Goal: Transaction & Acquisition: Purchase product/service

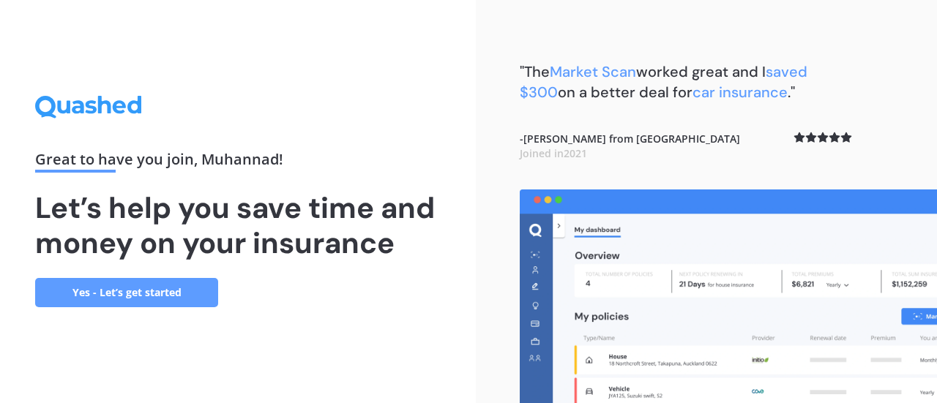
click at [119, 298] on link "Yes - Let’s get started" at bounding box center [126, 292] width 183 height 29
click at [205, 283] on link "Yes - Let’s get started" at bounding box center [126, 292] width 183 height 29
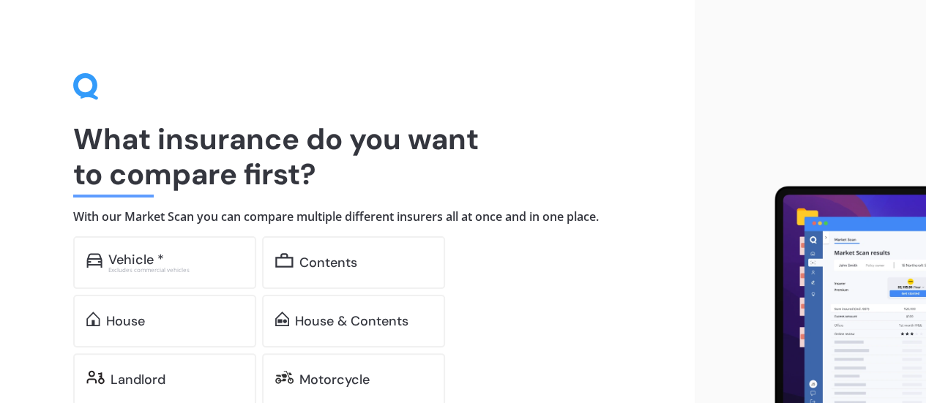
click at [205, 283] on div "Vehicle * Excludes commercial vehicles" at bounding box center [164, 262] width 183 height 53
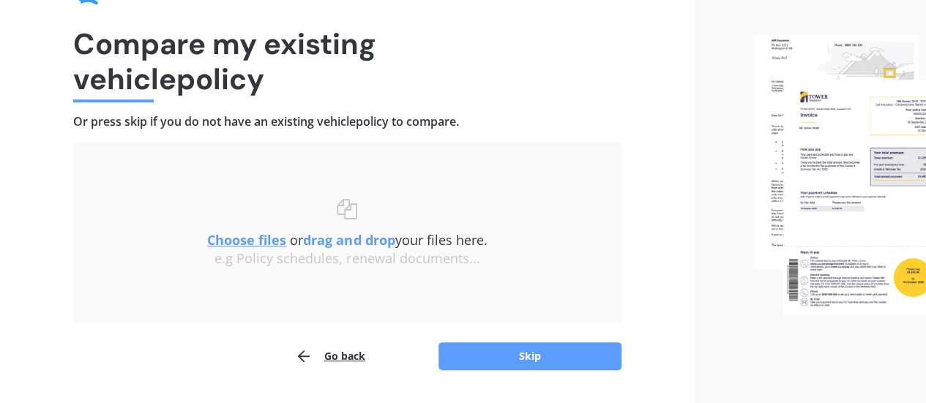
scroll to position [135, 0]
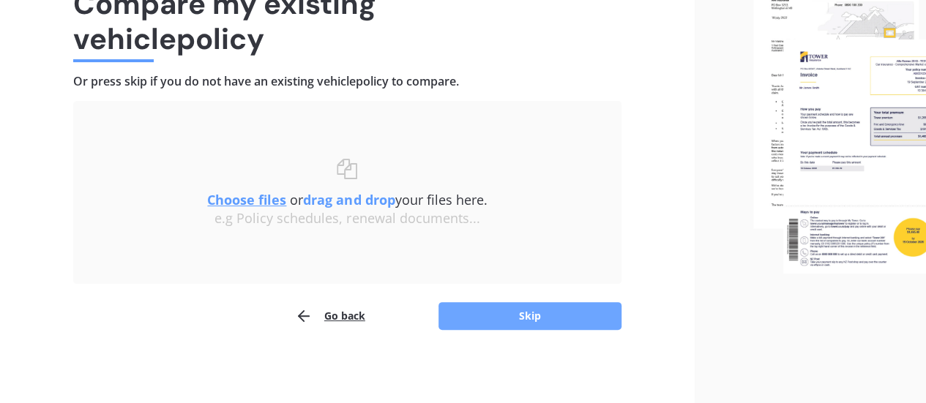
click at [461, 320] on button "Skip" at bounding box center [529, 316] width 183 height 28
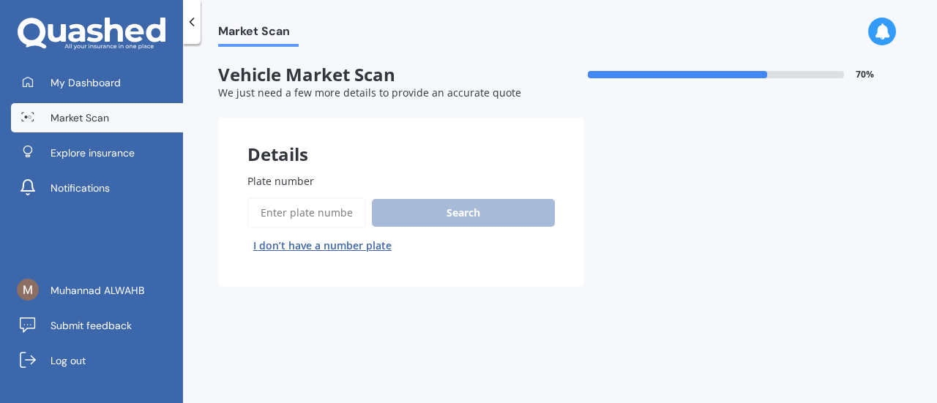
click at [293, 180] on span "Plate number" at bounding box center [280, 181] width 67 height 14
click at [293, 198] on input "Plate number" at bounding box center [306, 213] width 119 height 31
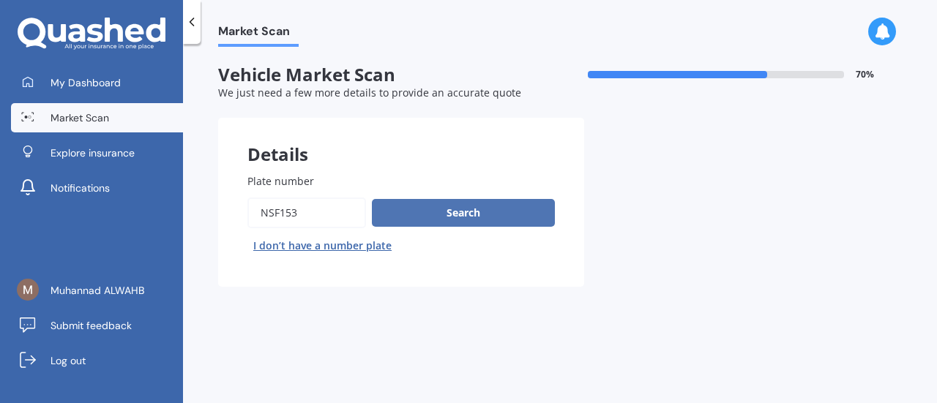
type input "nsf153"
click at [457, 204] on button "Search" at bounding box center [463, 213] width 183 height 28
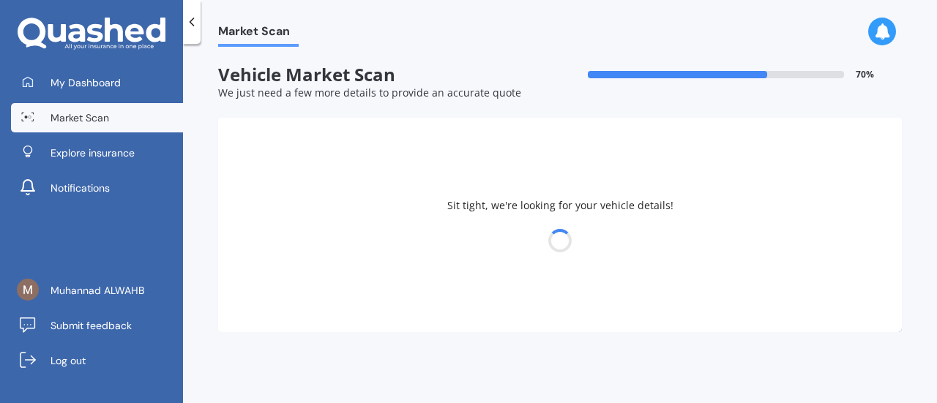
select select "LEXUS"
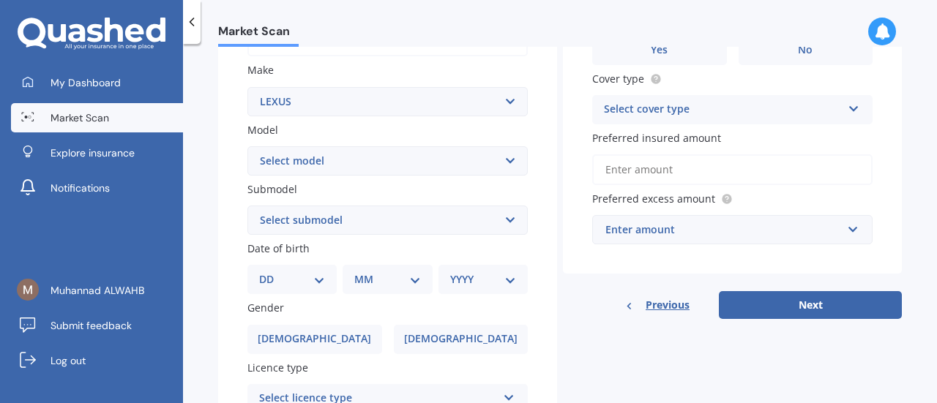
scroll to position [307, 0]
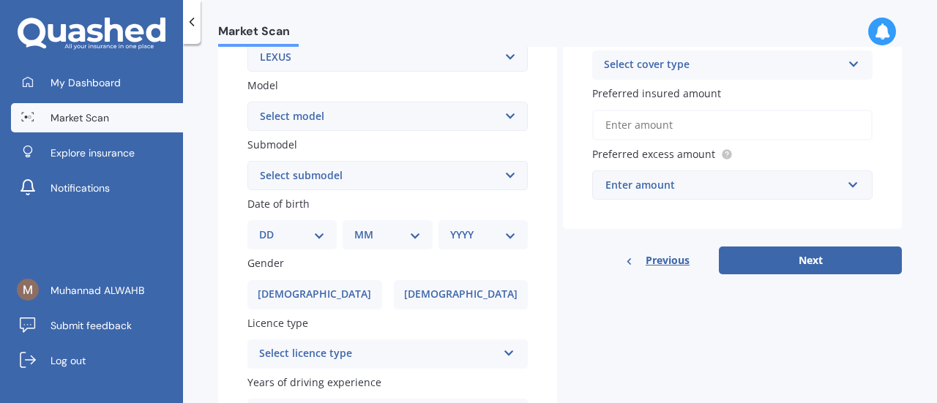
click at [276, 228] on select "DD 01 02 03 04 05 06 07 08 09 10 11 12 13 14 15 16 17 18 19 20 21 22 23 24 25 2…" at bounding box center [292, 235] width 66 height 16
select select "12"
click at [271, 228] on select "DD 01 02 03 04 05 06 07 08 09 10 11 12 13 14 15 16 17 18 19 20 21 22 23 24 25 2…" at bounding box center [292, 235] width 66 height 16
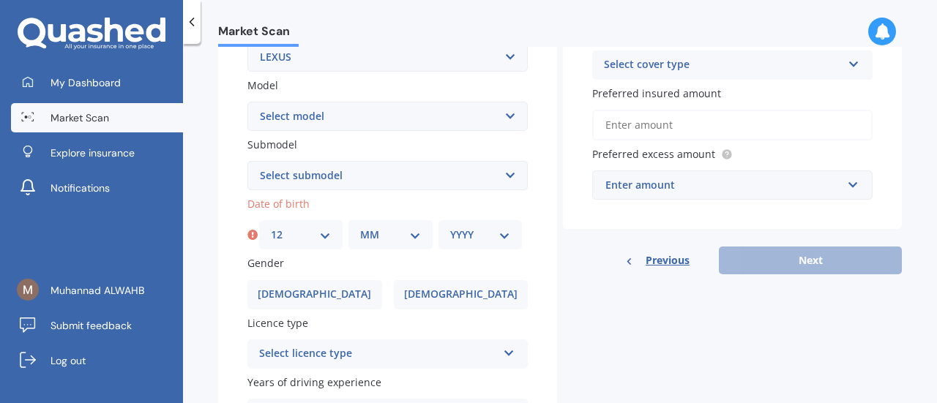
click at [369, 235] on select "MM 01 02 03 04 05 06 07 08 09 10 11 12" at bounding box center [390, 235] width 60 height 16
select select "07"
click at [360, 228] on select "MM 01 02 03 04 05 06 07 08 09 10 11 12" at bounding box center [390, 235] width 60 height 16
click at [457, 247] on div "YYYY 2025 2024 2023 2022 2021 2020 2019 2018 2017 2016 2015 2014 2013 2012 2011…" at bounding box center [479, 234] width 83 height 29
click at [457, 241] on select "YYYY 2025 2024 2023 2022 2021 2020 2019 2018 2017 2016 2015 2014 2013 2012 2011…" at bounding box center [480, 235] width 60 height 16
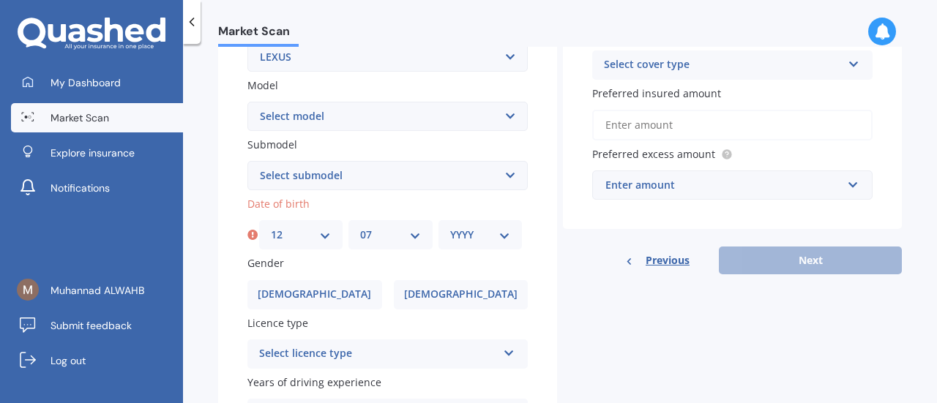
select select "1968"
click at [450, 228] on select "YYYY 2025 2024 2023 2022 2021 2020 2019 2018 2017 2016 2015 2014 2013 2012 2011…" at bounding box center [480, 235] width 60 height 16
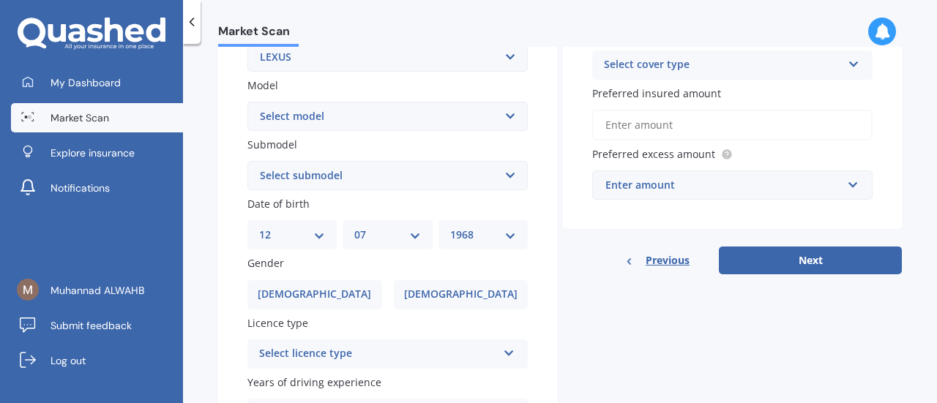
click at [321, 238] on select "DD 01 02 03 04 05 06 07 08 09 10 11 12 13 14 15 16 17 18 19 20 21 22 23 24 25 2…" at bounding box center [292, 235] width 66 height 16
select select "01"
click at [259, 228] on select "DD 01 02 03 04 05 06 07 08 09 10 11 12 13 14 15 16 17 18 19 20 21 22 23 24 25 2…" at bounding box center [292, 235] width 66 height 16
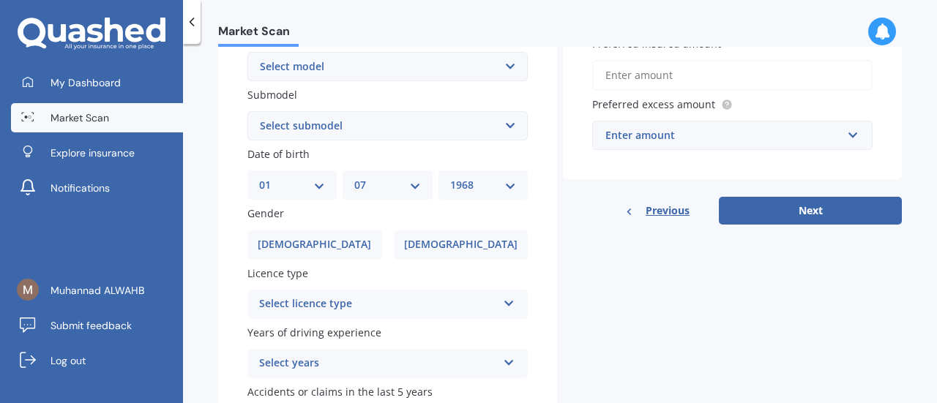
scroll to position [425, 0]
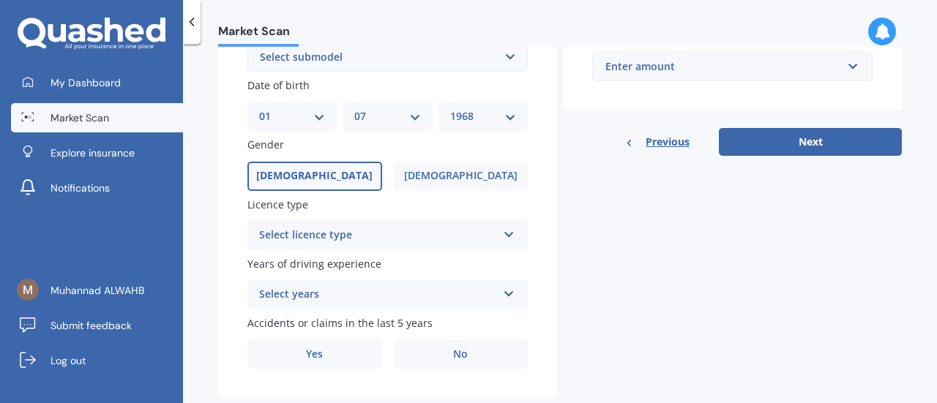
click at [332, 165] on label "[DEMOGRAPHIC_DATA]" at bounding box center [314, 176] width 135 height 29
click at [0, 0] on input "[DEMOGRAPHIC_DATA]" at bounding box center [0, 0] width 0 height 0
click at [329, 242] on div "Select licence type" at bounding box center [378, 236] width 238 height 18
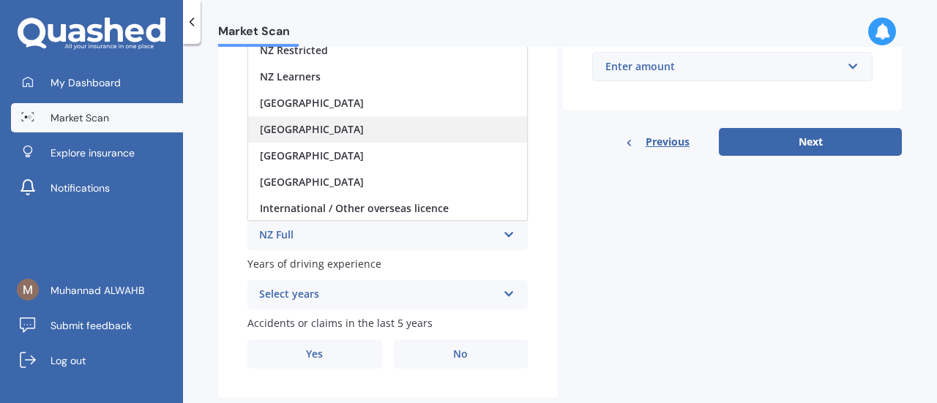
scroll to position [1, 0]
click at [275, 230] on div "NZ Full" at bounding box center [378, 236] width 238 height 18
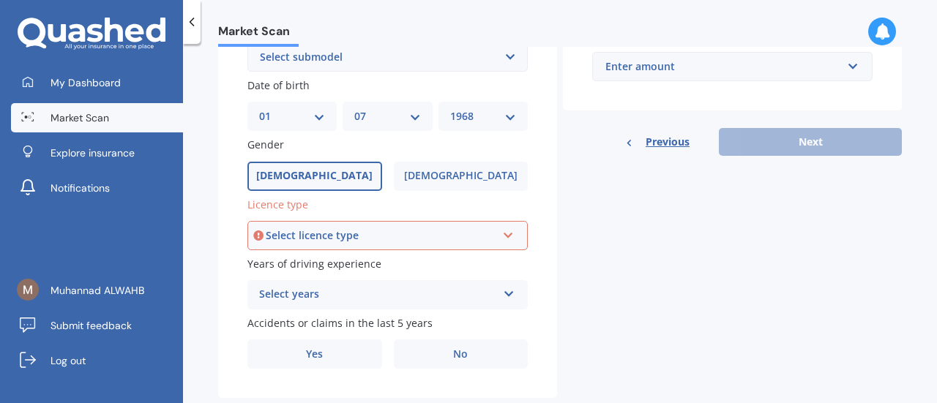
click at [275, 230] on div "Select licence type" at bounding box center [381, 236] width 231 height 16
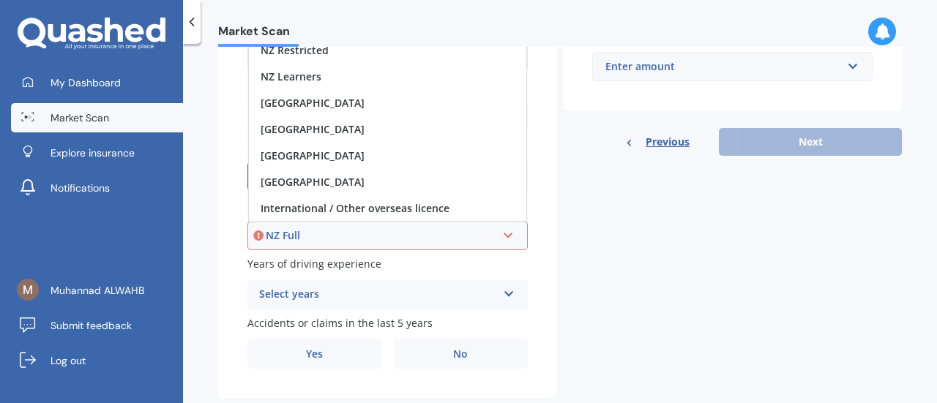
scroll to position [0, 0]
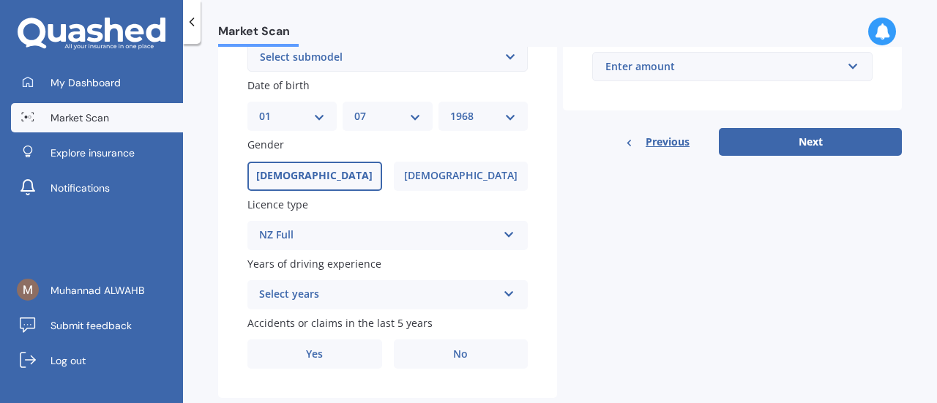
click at [660, 291] on div "Details Plate number Search I don’t have a number plate Year [DATE] Make Select…" at bounding box center [560, 46] width 684 height 706
click at [299, 291] on div "Select years" at bounding box center [378, 295] width 238 height 18
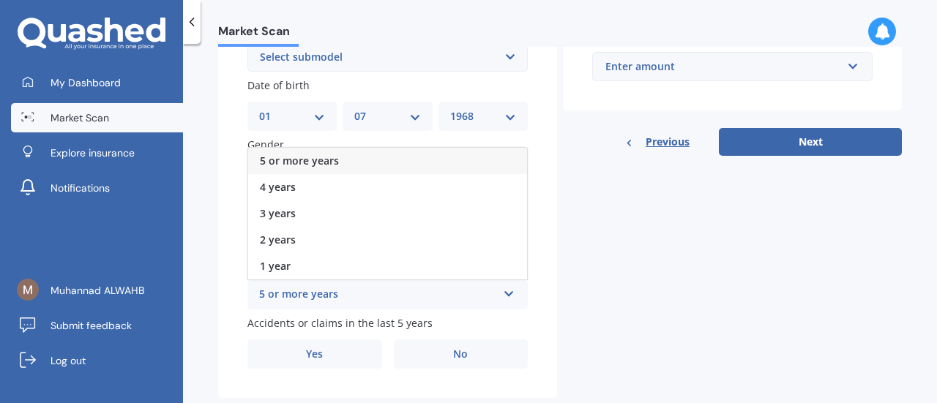
click at [283, 167] on span "5 or more years" at bounding box center [299, 161] width 79 height 14
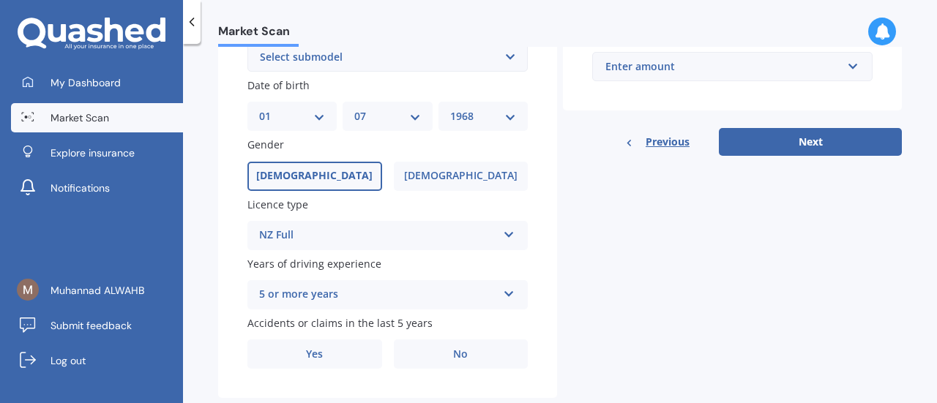
scroll to position [460, 0]
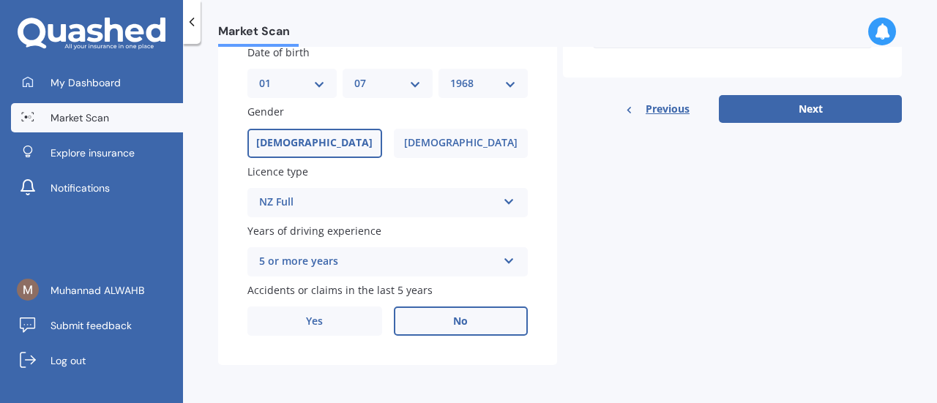
click at [460, 313] on label "No" at bounding box center [461, 321] width 135 height 29
click at [0, 0] on input "No" at bounding box center [0, 0] width 0 height 0
click at [774, 107] on button "Next" at bounding box center [810, 109] width 183 height 28
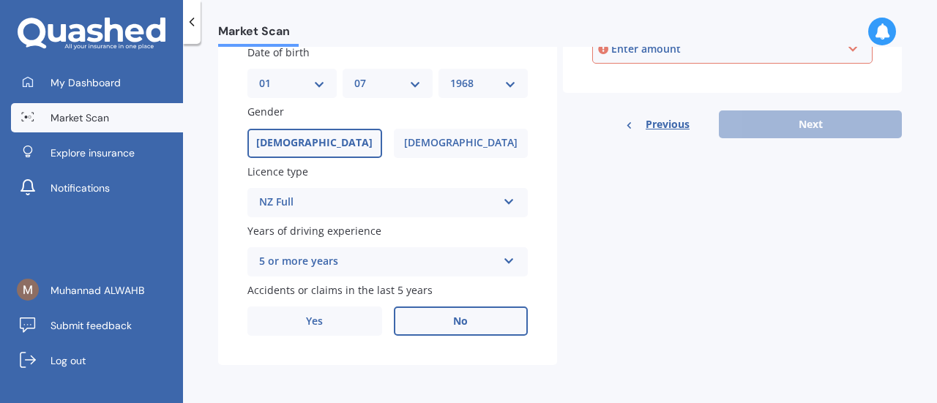
scroll to position [206, 0]
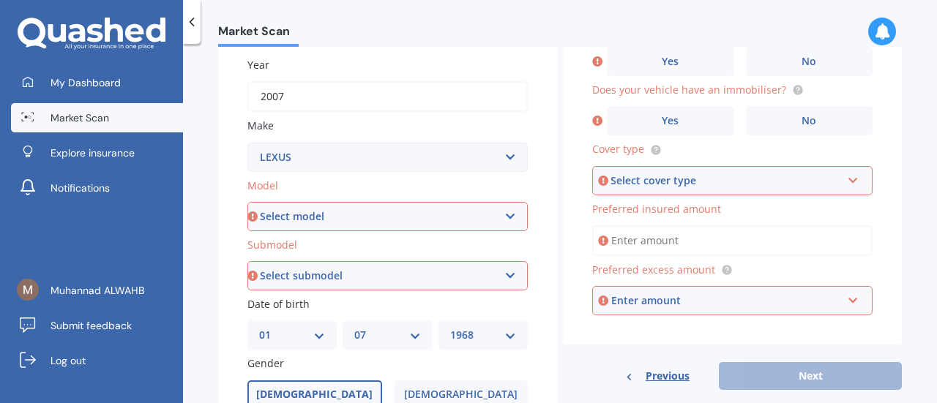
click at [407, 206] on select "Select model AS 460 CT 200 ES 300 ES 350 GS 250 GS 300 GS 350 GS 430 GS 450 GS …" at bounding box center [387, 216] width 280 height 29
select select "GS 350"
click at [247, 203] on select "Select model AS 460 CT 200 ES 300 ES 350 GS 250 GS 300 GS 350 GS 430 GS 450 GS …" at bounding box center [387, 216] width 280 height 29
click at [369, 280] on select "Select submodel F Sport Limited" at bounding box center [387, 275] width 280 height 29
select select "LIMITED"
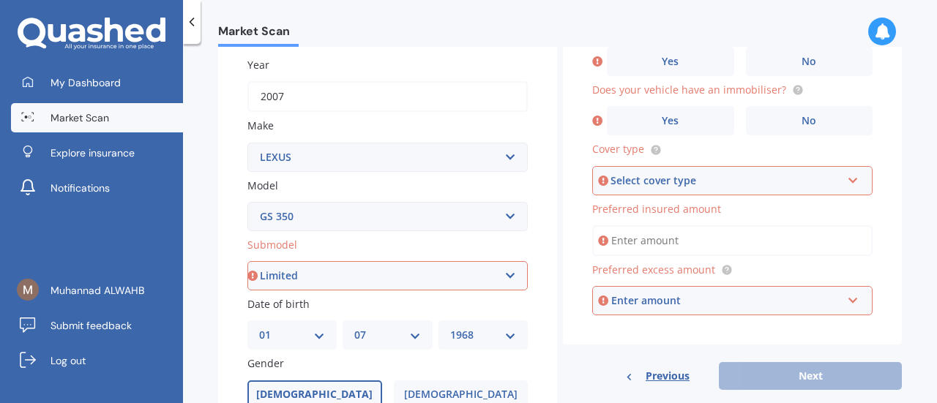
click at [247, 262] on select "Select submodel F Sport Limited" at bounding box center [387, 275] width 280 height 29
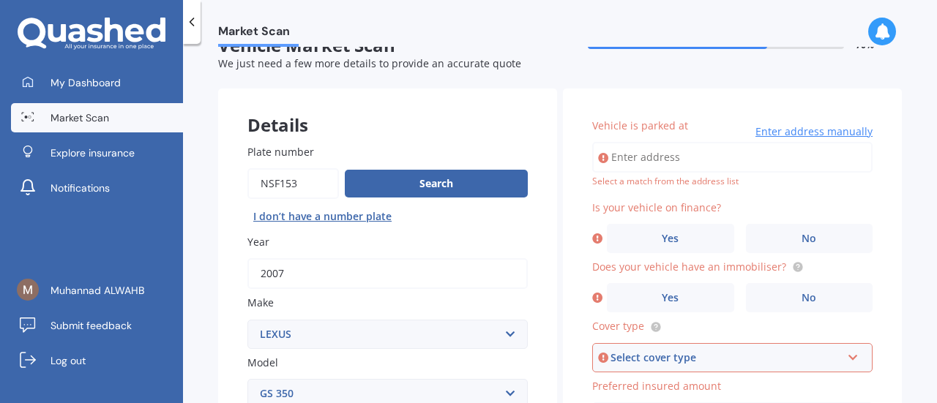
scroll to position [33, 0]
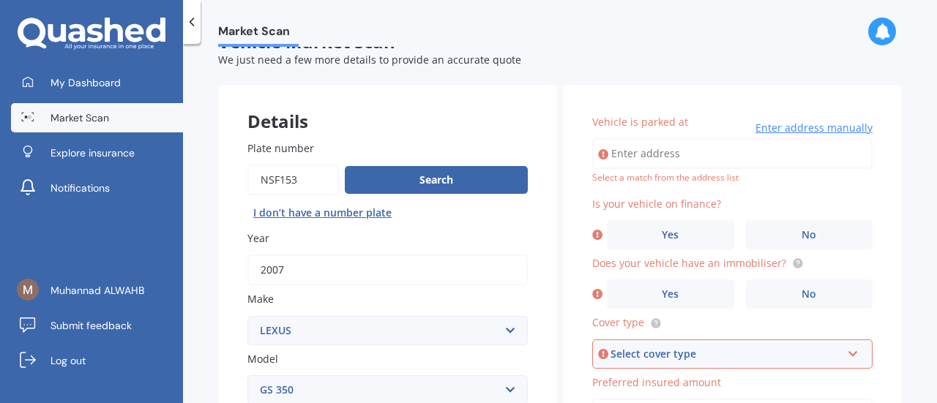
click at [646, 177] on div "Select a match from the address list" at bounding box center [732, 178] width 280 height 12
click at [643, 149] on input "Vehicle is parked at" at bounding box center [732, 153] width 280 height 31
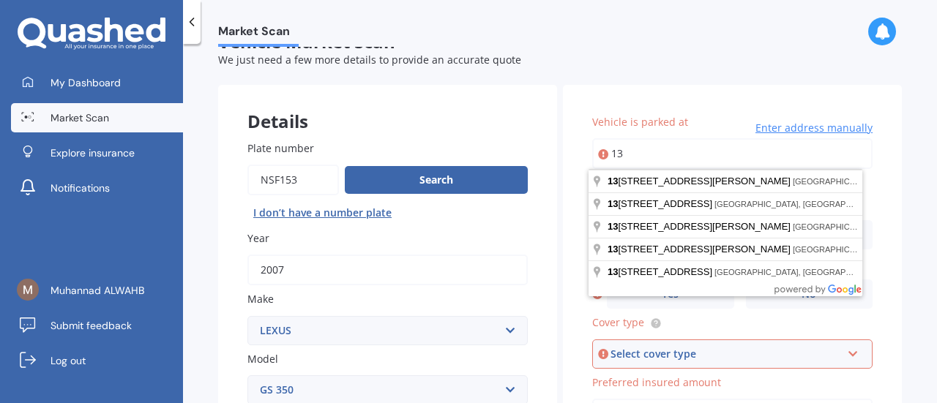
type input "1"
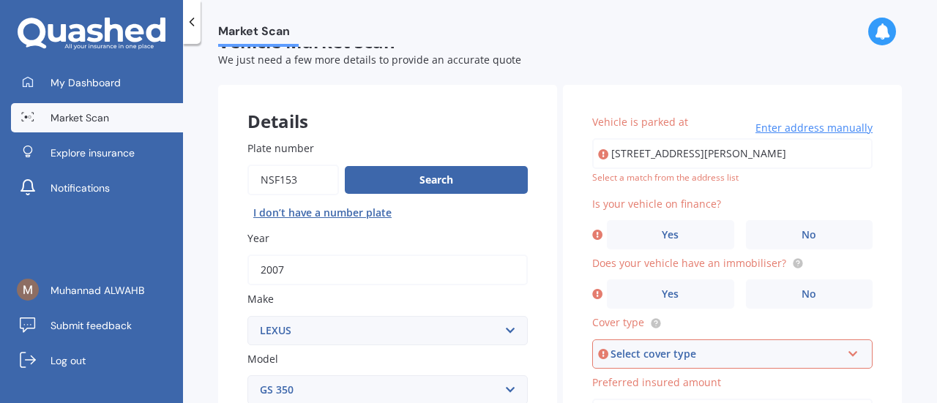
type input "[STREET_ADDRESS][PERSON_NAME]"
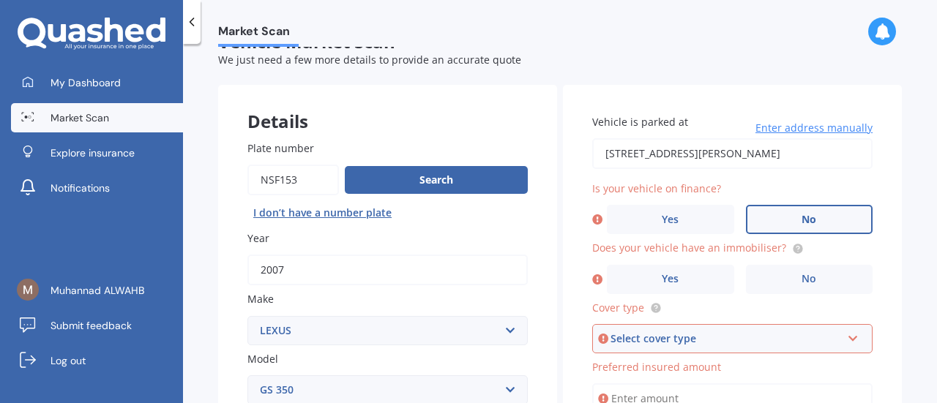
click at [801, 216] on span "No" at bounding box center [808, 220] width 15 height 12
click at [0, 0] on input "No" at bounding box center [0, 0] width 0 height 0
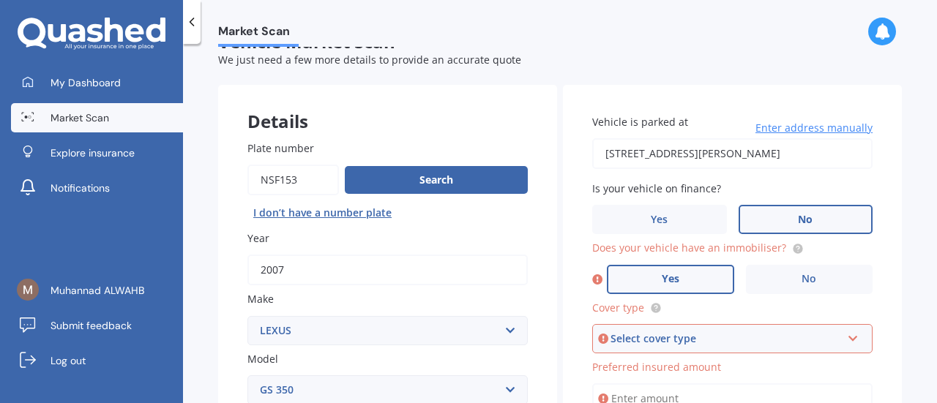
click at [651, 273] on label "Yes" at bounding box center [670, 279] width 127 height 29
click at [0, 0] on input "Yes" at bounding box center [0, 0] width 0 height 0
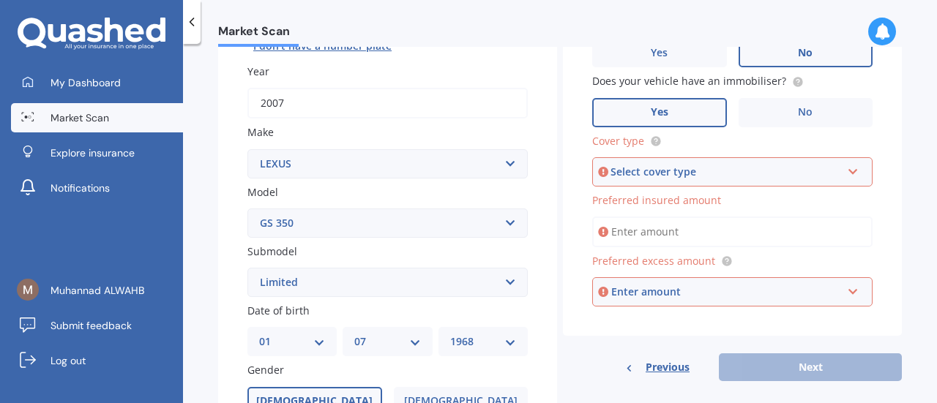
click at [670, 173] on div "Select cover type" at bounding box center [725, 172] width 231 height 16
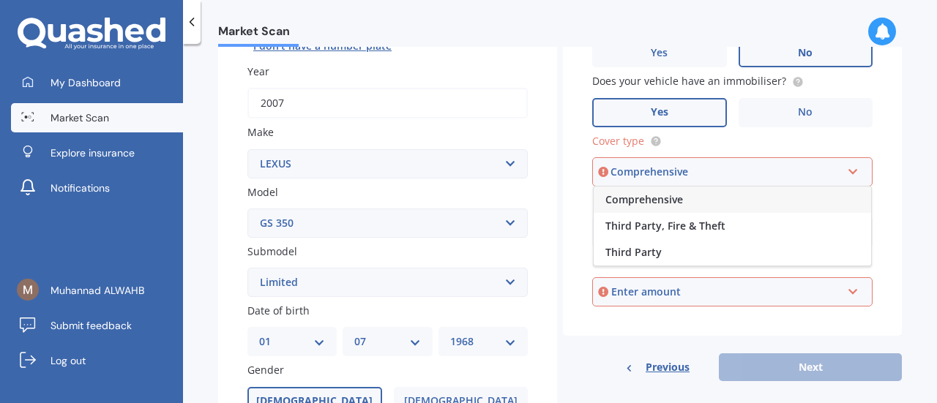
click at [637, 198] on span "Comprehensive" at bounding box center [644, 199] width 78 height 14
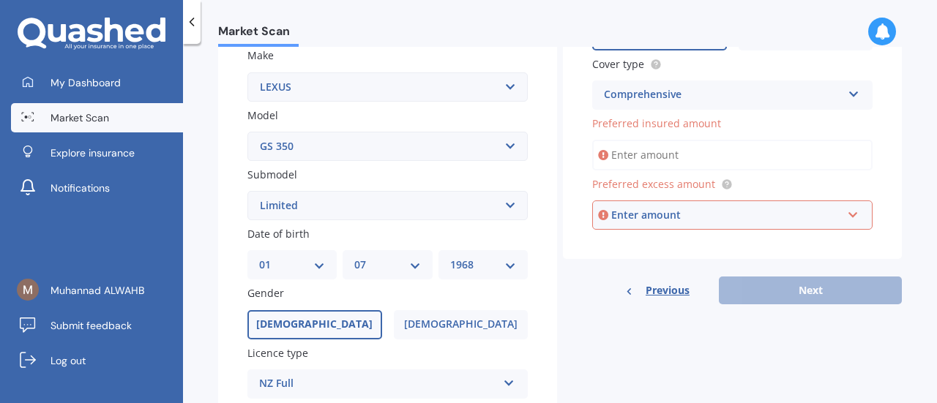
scroll to position [280, 0]
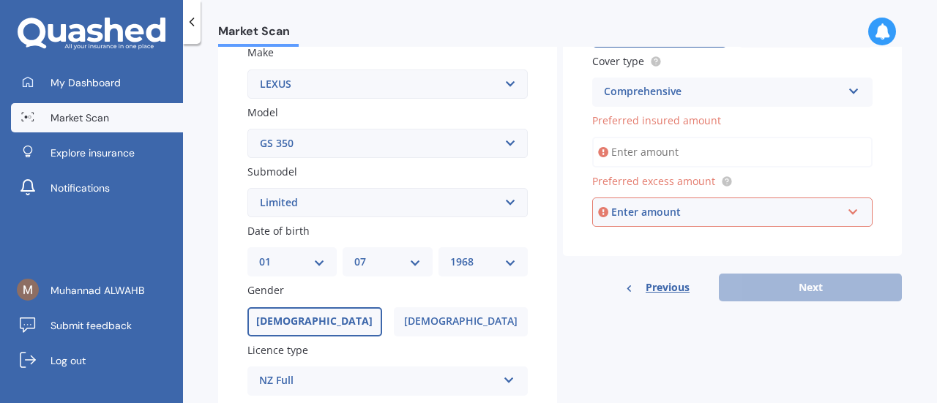
click at [643, 158] on input "Preferred insured amount" at bounding box center [732, 152] width 280 height 31
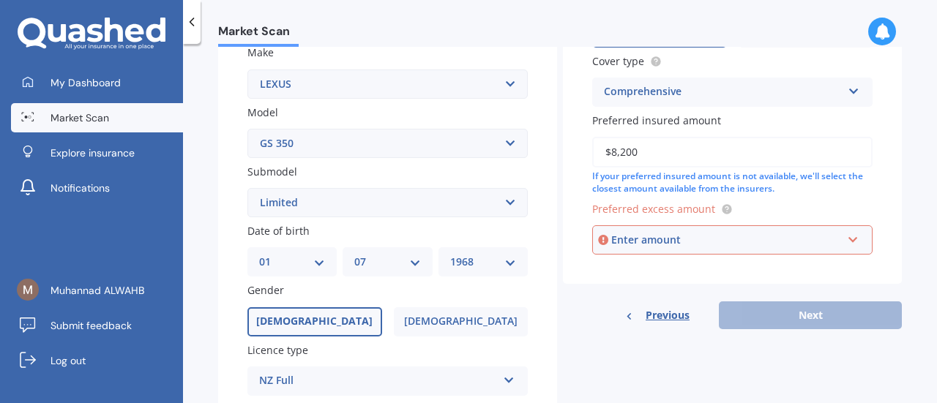
type input "$8,200"
click at [641, 234] on div "Enter amount" at bounding box center [726, 240] width 231 height 16
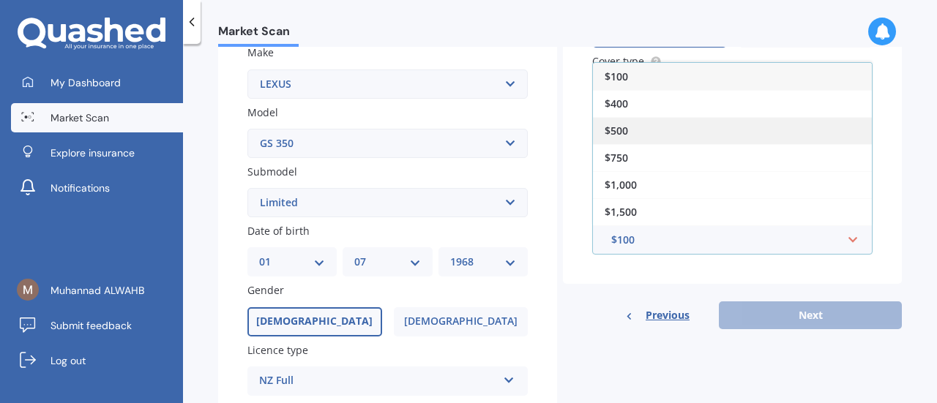
click at [618, 128] on span "$500" at bounding box center [615, 131] width 23 height 14
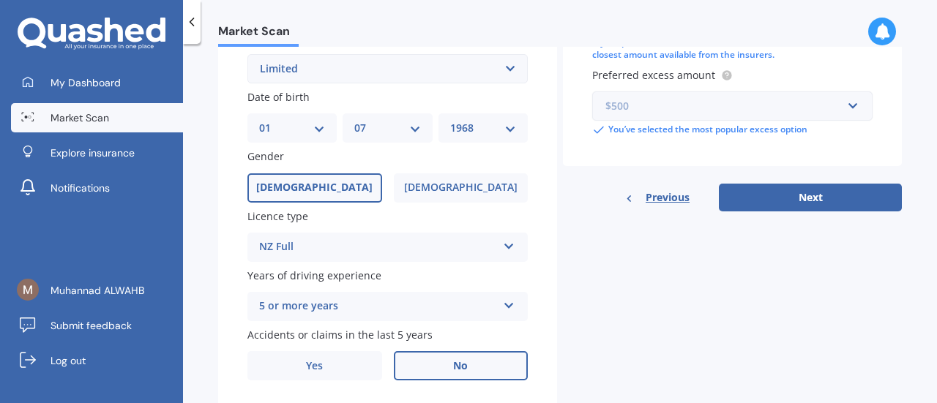
scroll to position [415, 0]
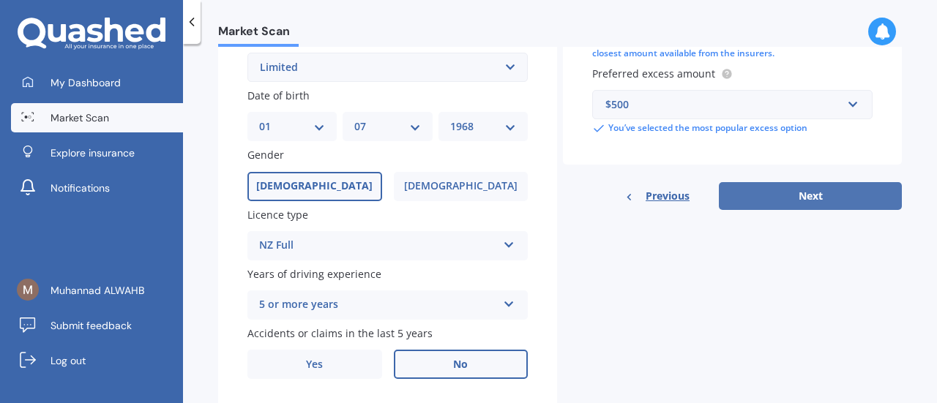
click at [771, 198] on button "Next" at bounding box center [810, 196] width 183 height 28
select select "01"
select select "07"
select select "1968"
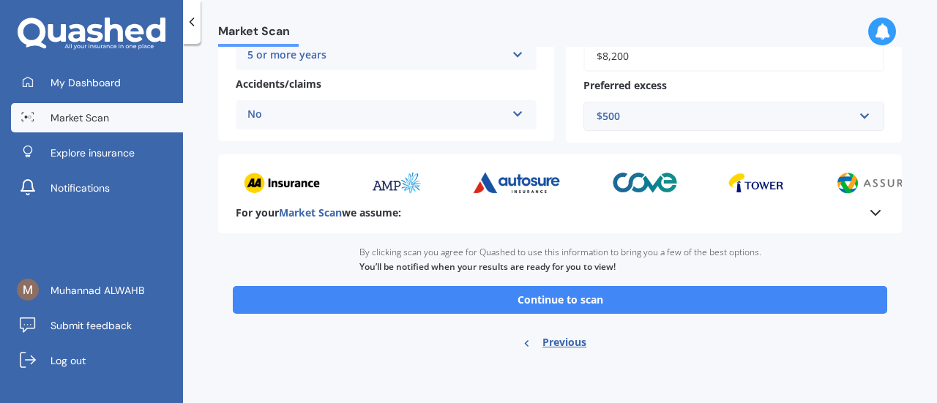
scroll to position [353, 0]
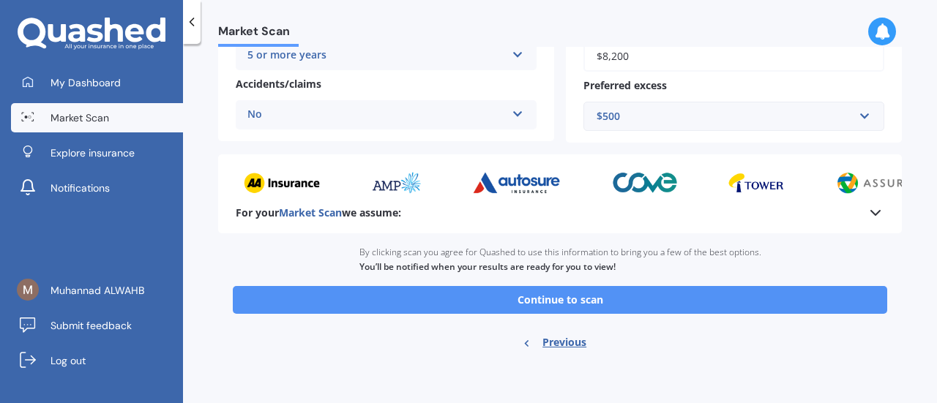
click at [580, 299] on button "Continue to scan" at bounding box center [560, 300] width 654 height 28
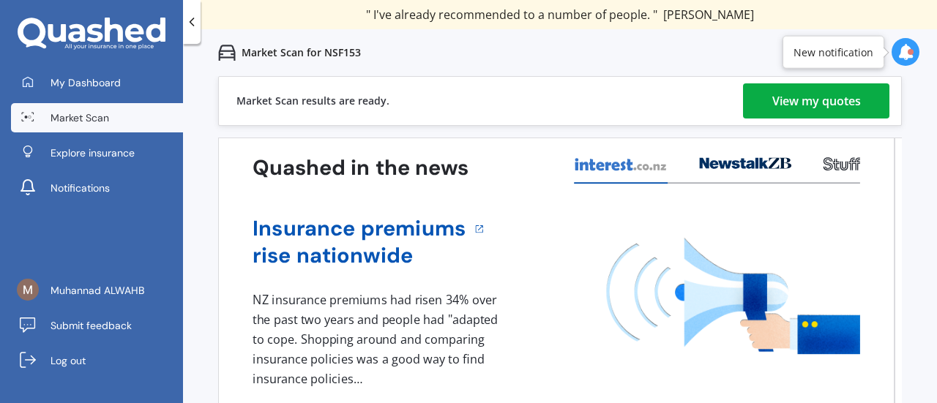
click at [802, 103] on div "View my quotes" at bounding box center [816, 100] width 89 height 35
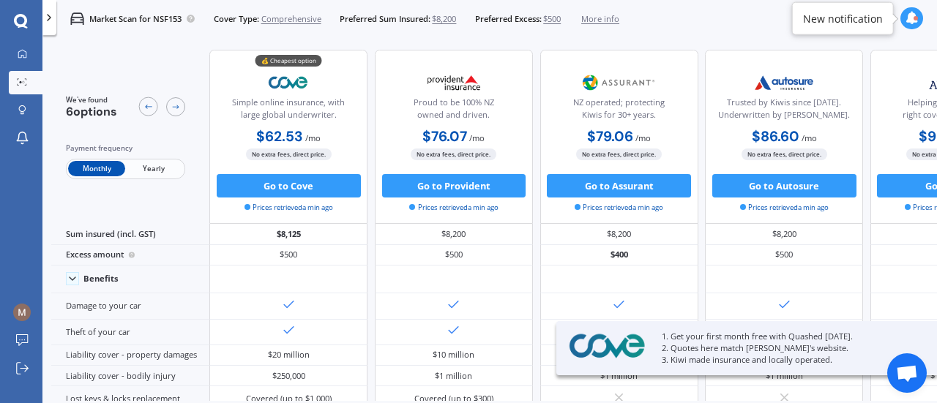
click at [151, 160] on div "Monthly Yearly" at bounding box center [125, 169] width 119 height 20
click at [151, 172] on span "Yearly" at bounding box center [153, 168] width 57 height 15
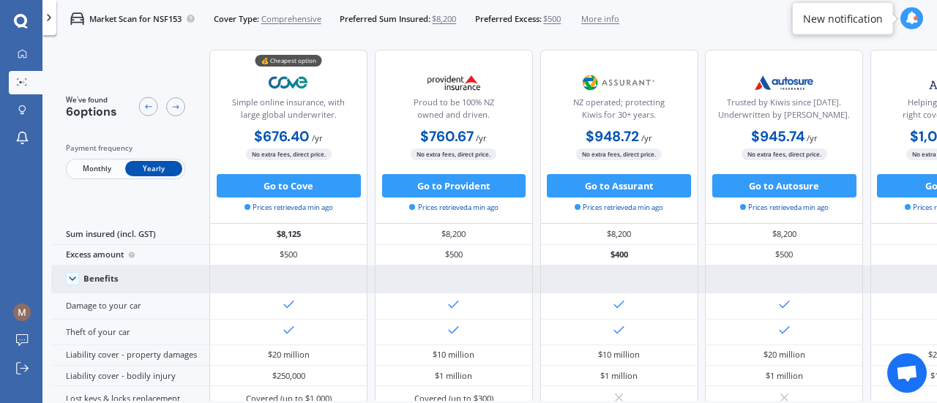
click at [124, 274] on div "Benefits" at bounding box center [130, 280] width 158 height 28
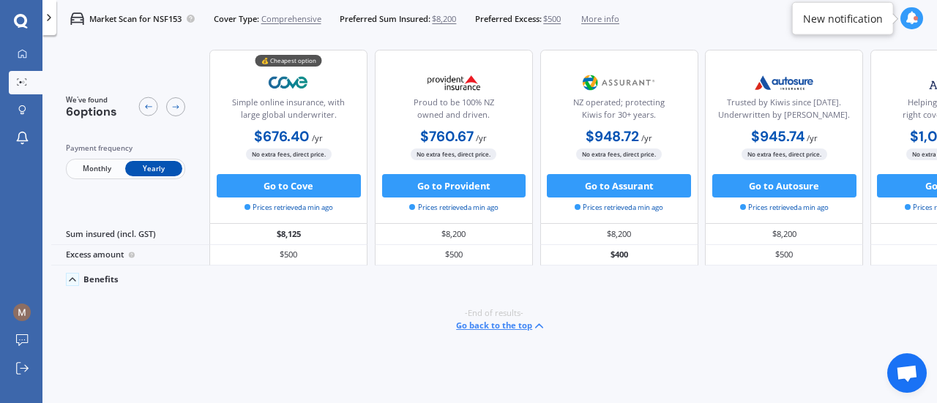
click at [124, 274] on div "Benefits" at bounding box center [130, 280] width 158 height 28
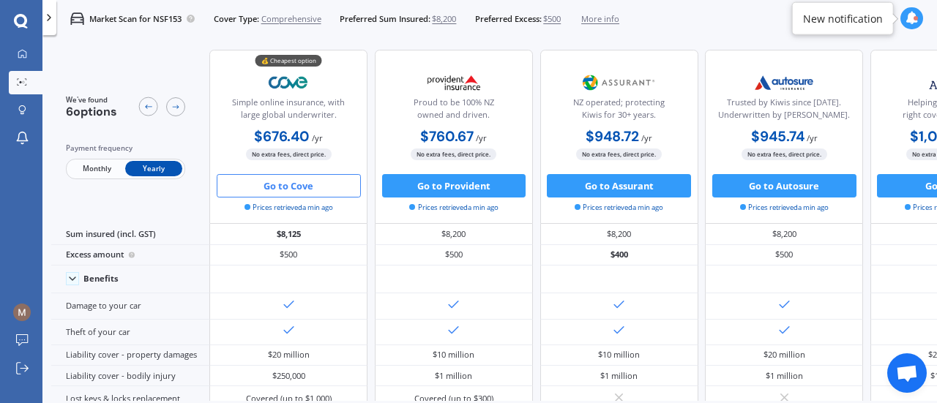
click at [321, 190] on button "Go to Cove" at bounding box center [289, 185] width 144 height 23
